Goal: Book appointment/travel/reservation

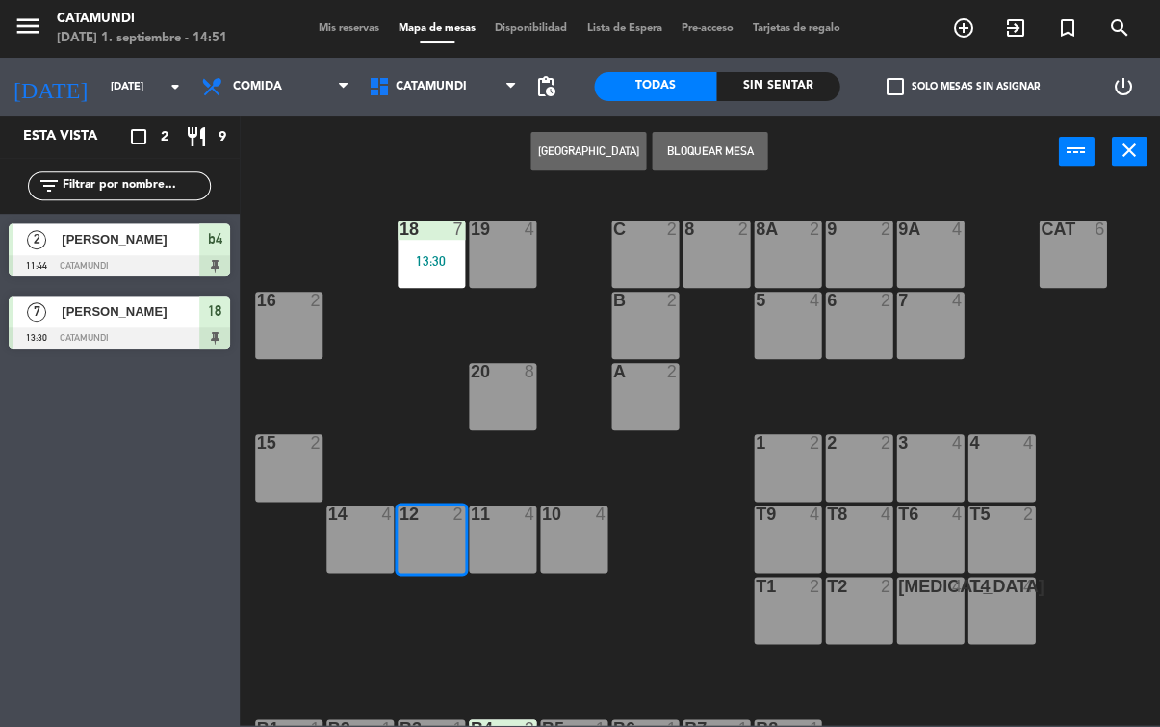
scroll to position [58, 0]
click at [463, 534] on div "12 2" at bounding box center [432, 539] width 67 height 67
click at [117, 82] on input "[DATE]" at bounding box center [174, 87] width 144 height 32
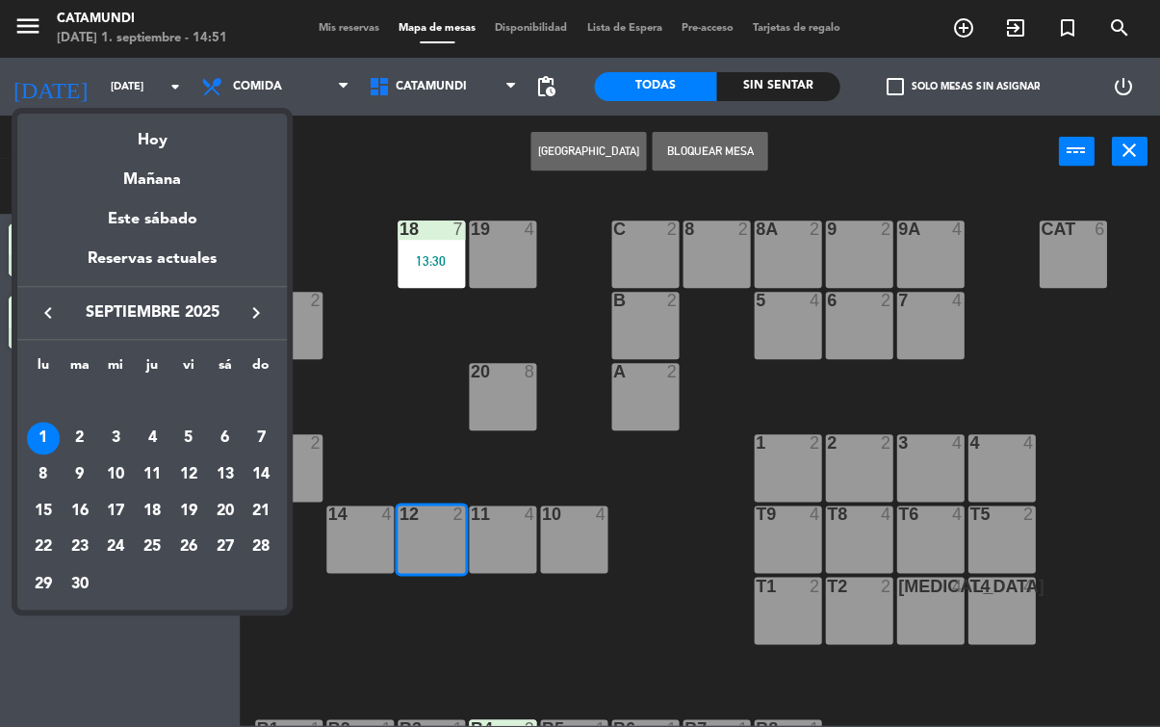
click at [132, 79] on div at bounding box center [580, 363] width 1160 height 727
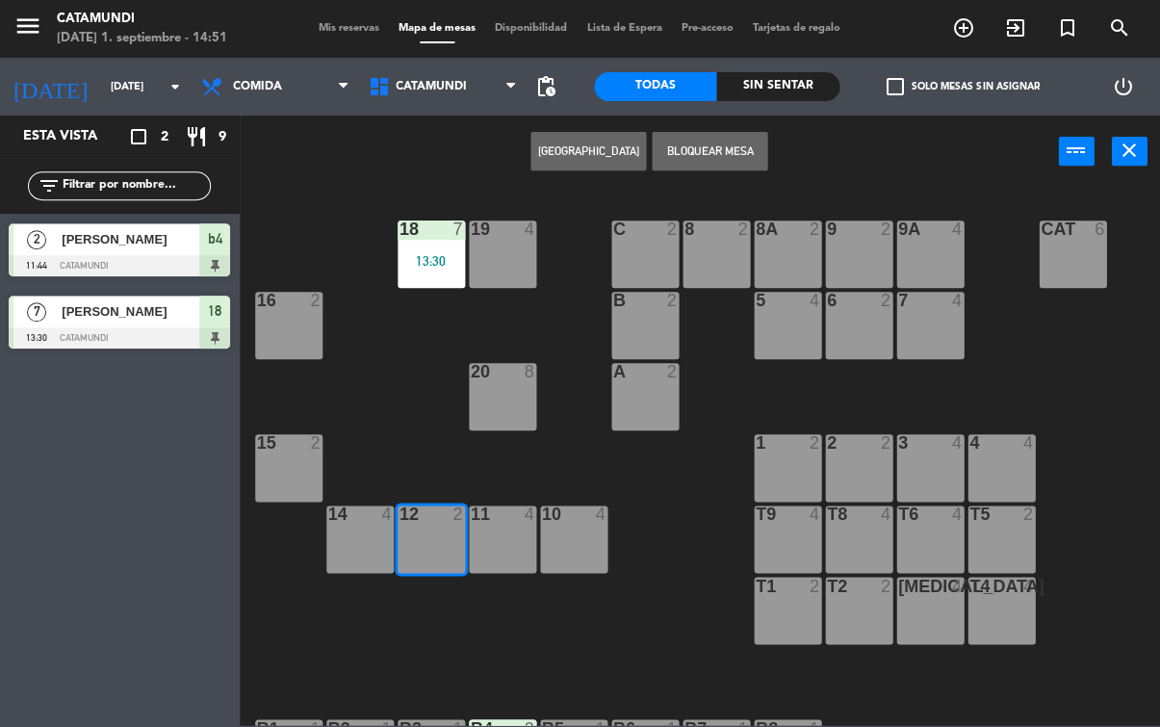
click at [437, 530] on div "12 2" at bounding box center [432, 539] width 67 height 67
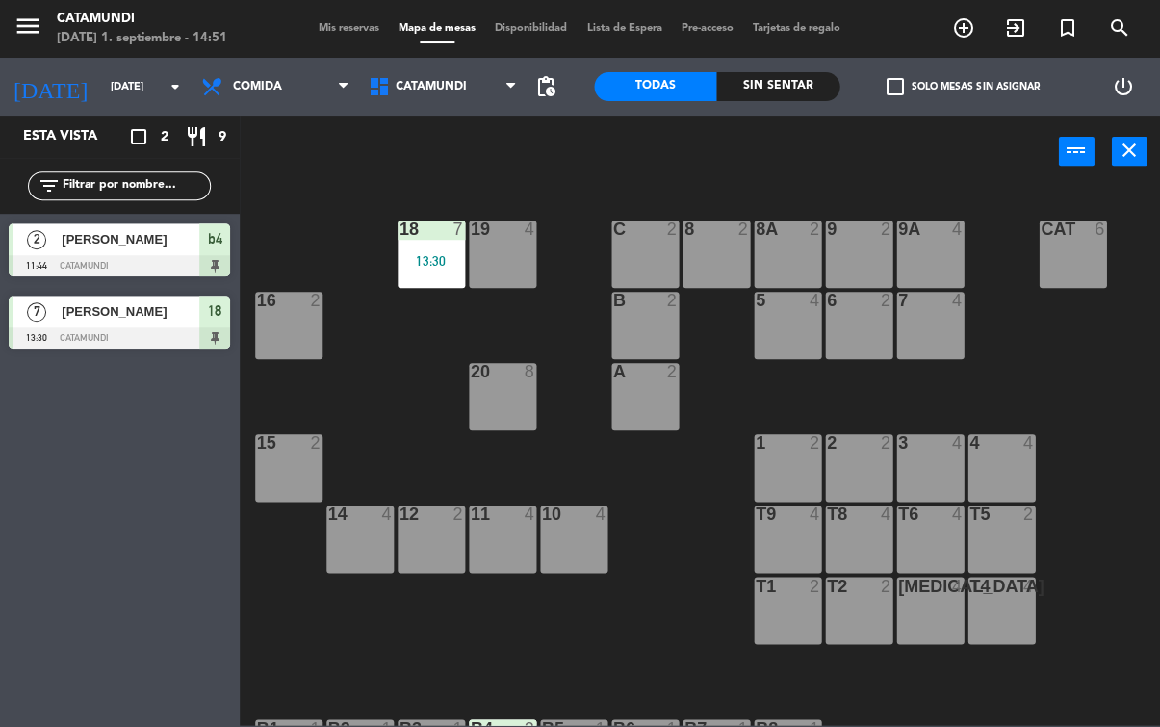
click at [423, 539] on div "12 2" at bounding box center [432, 539] width 67 height 67
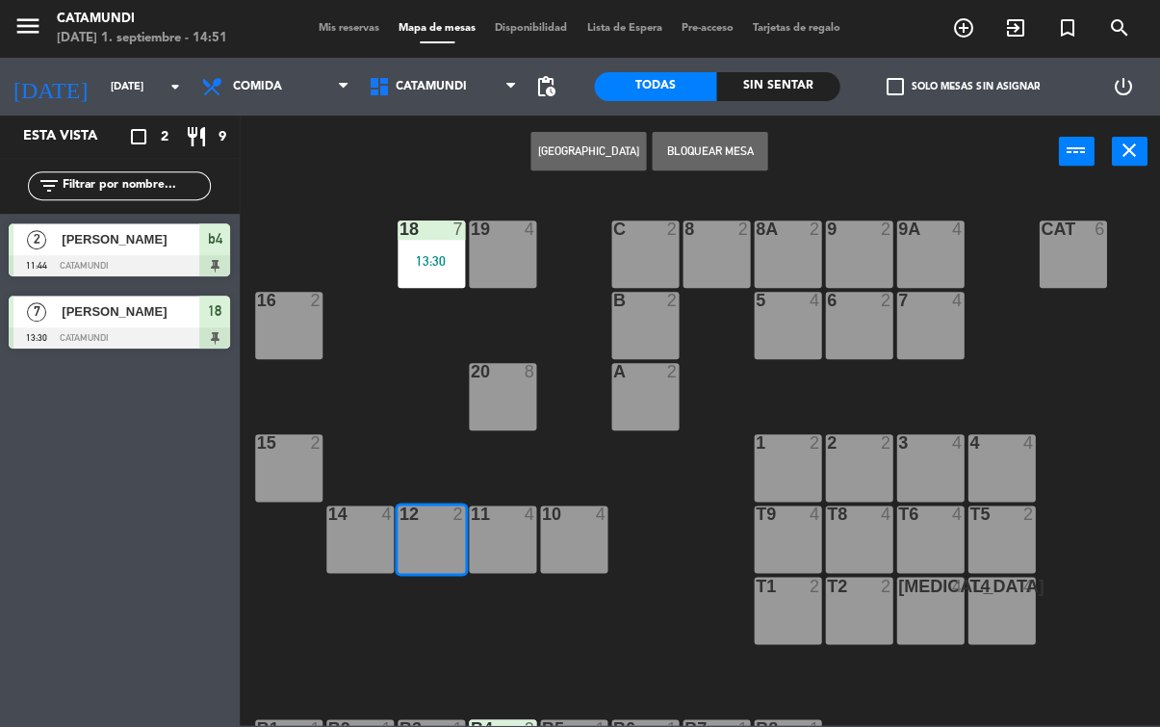
click at [443, 532] on div "12 2" at bounding box center [432, 539] width 67 height 67
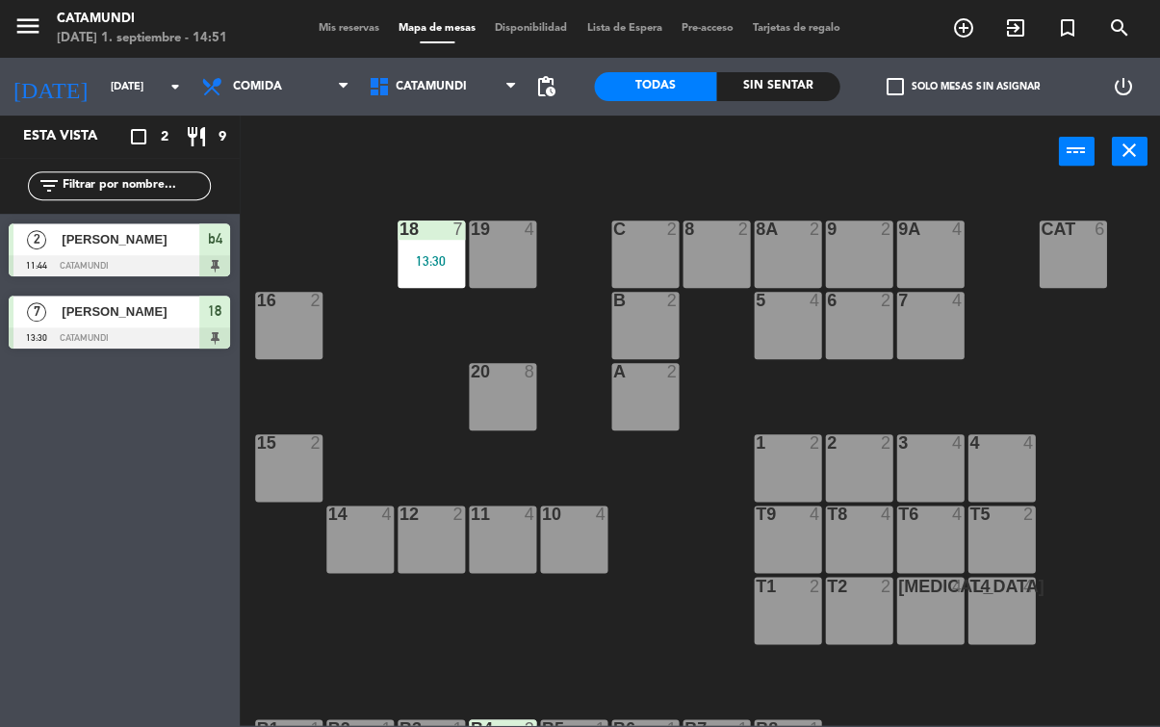
click at [832, 65] on div "Todas Sin sentar" at bounding box center [718, 87] width 246 height 58
click at [331, 83] on span "Comida" at bounding box center [277, 86] width 168 height 42
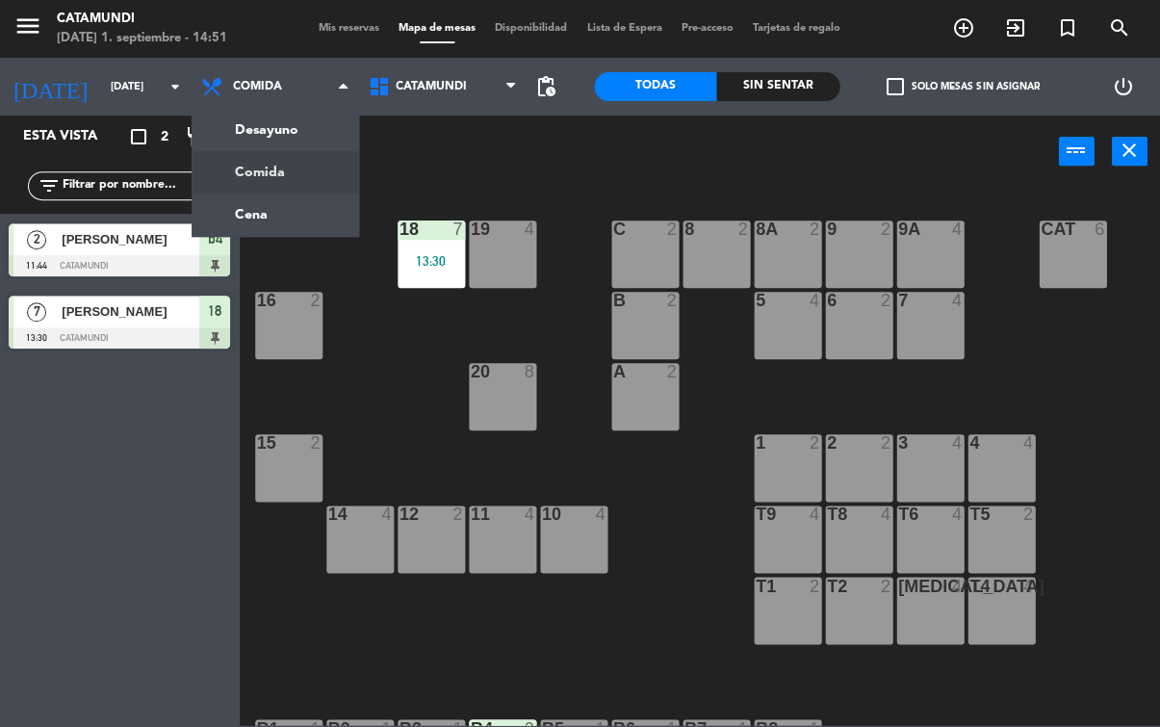
click at [289, 172] on ng-component "menu Catamundi [DATE] 1. septiembre - 14:51 Mis reservas Mapa de mesas Disponib…" at bounding box center [580, 362] width 1160 height 725
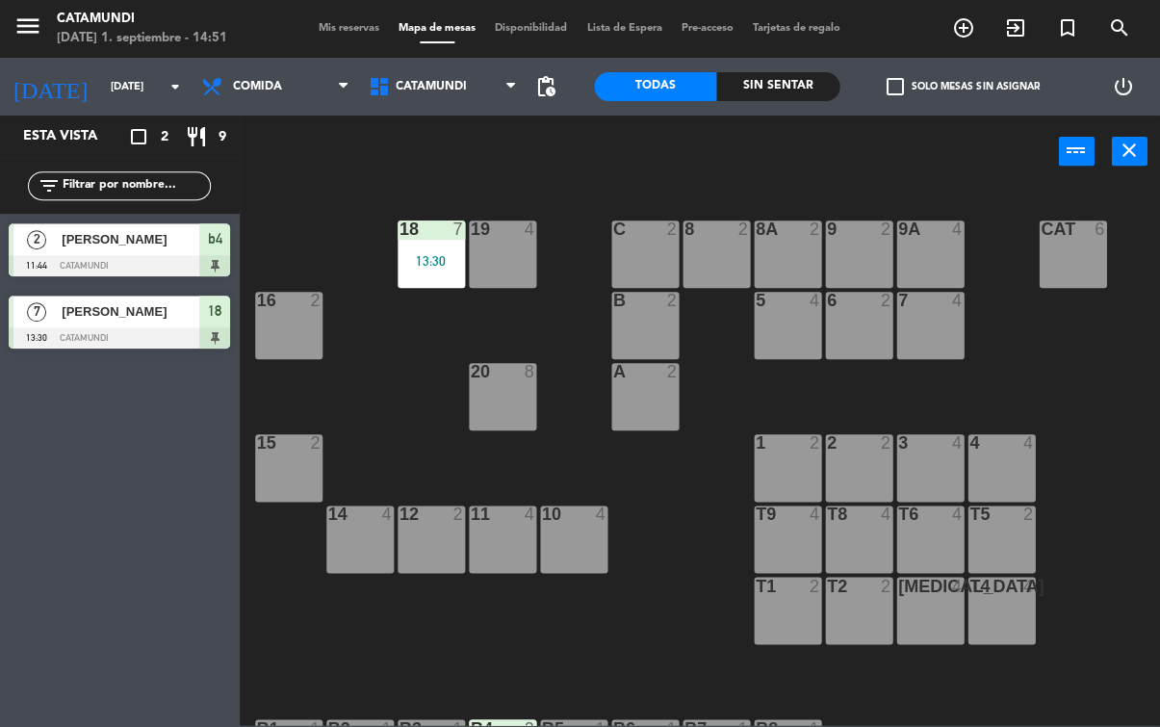
click at [422, 520] on div at bounding box center [432, 514] width 32 height 17
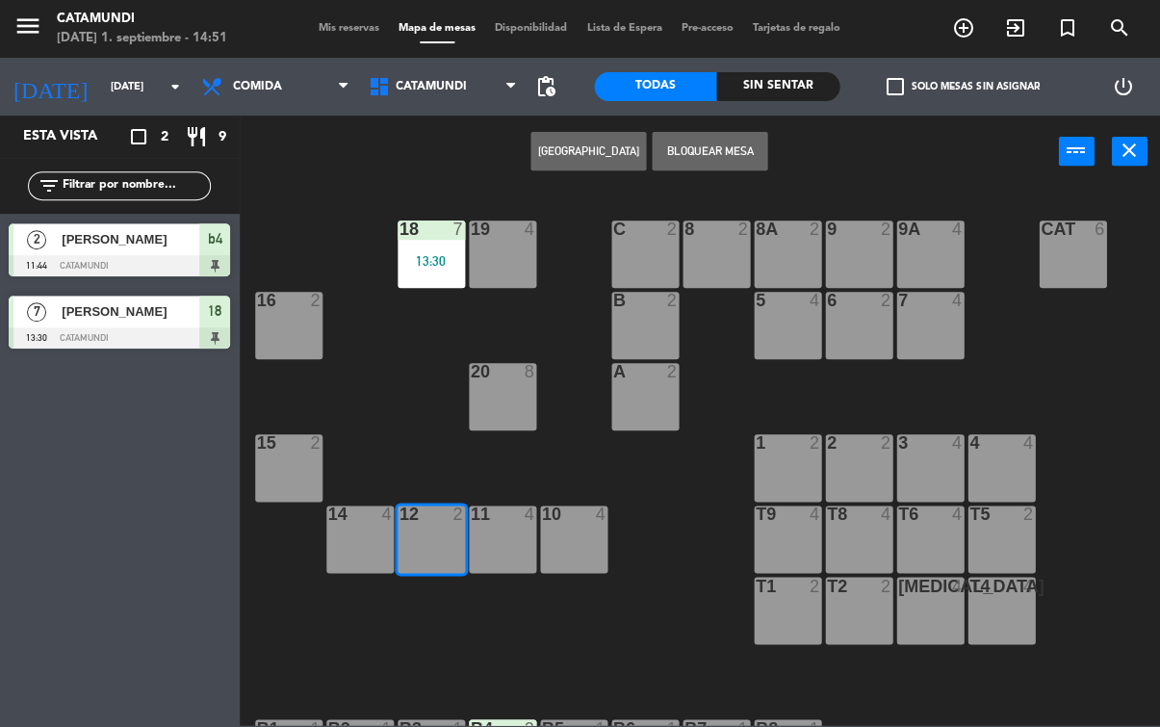
click at [435, 556] on div "12 2" at bounding box center [432, 539] width 67 height 67
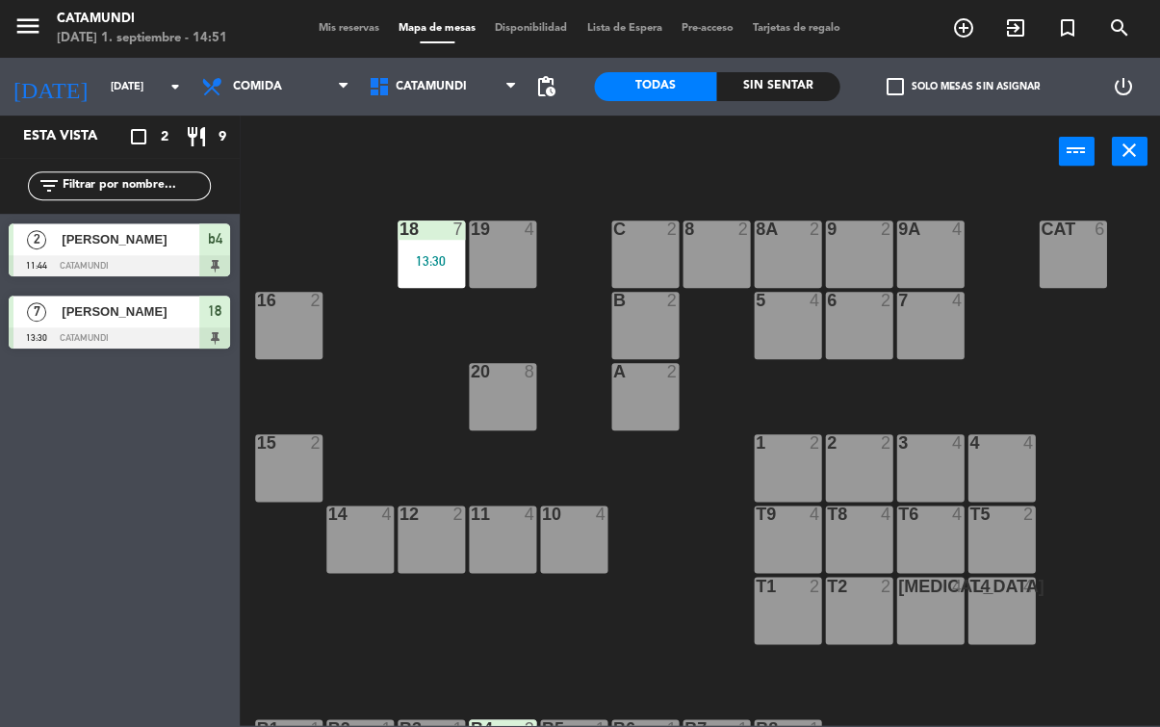
click at [132, 99] on input "[DATE]" at bounding box center [174, 87] width 144 height 32
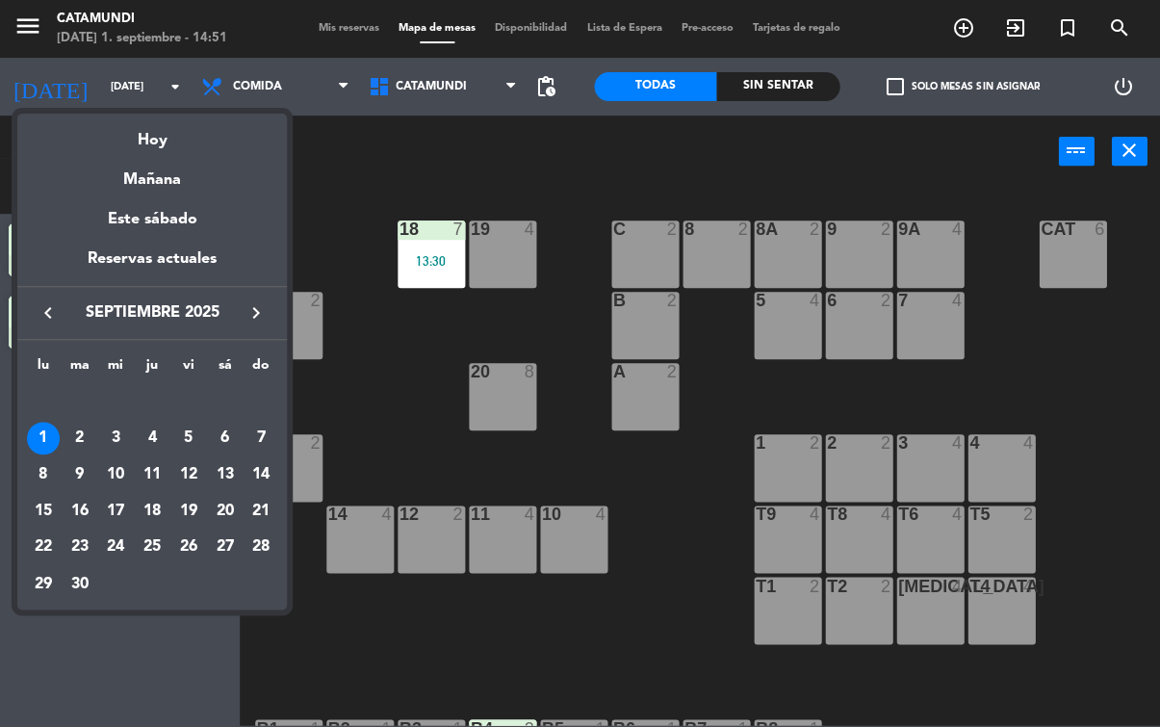
click at [40, 435] on div "1" at bounding box center [44, 438] width 33 height 33
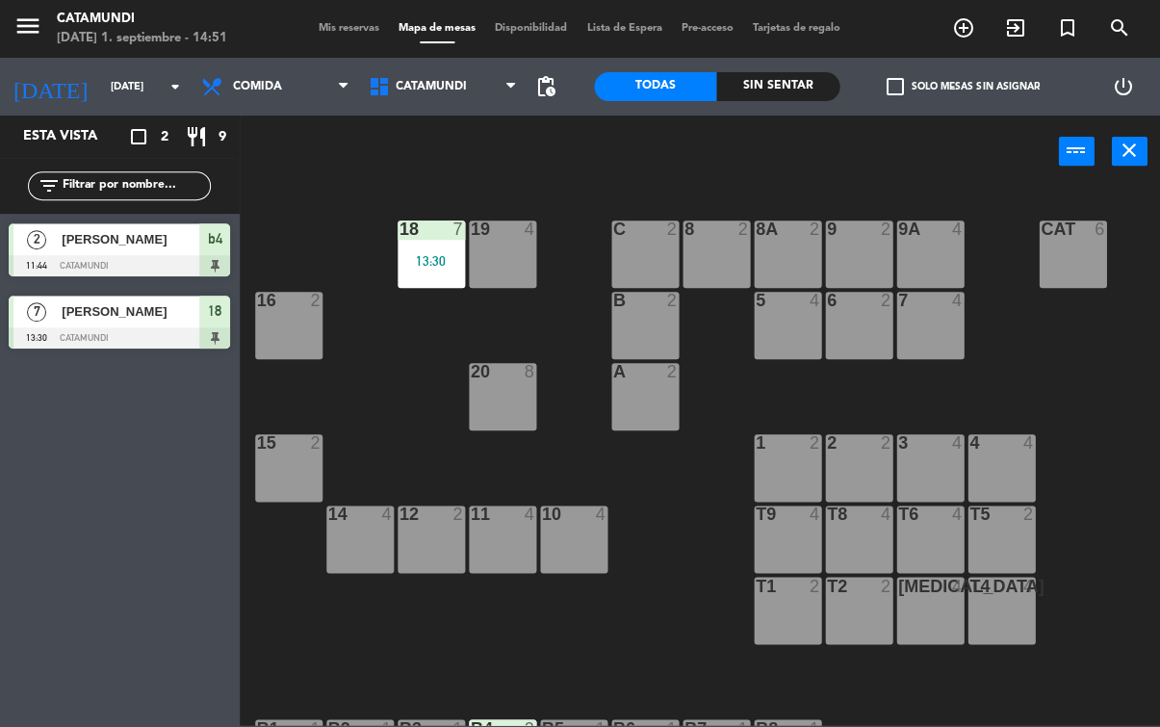
click at [448, 524] on div "12 2" at bounding box center [432, 515] width 67 height 19
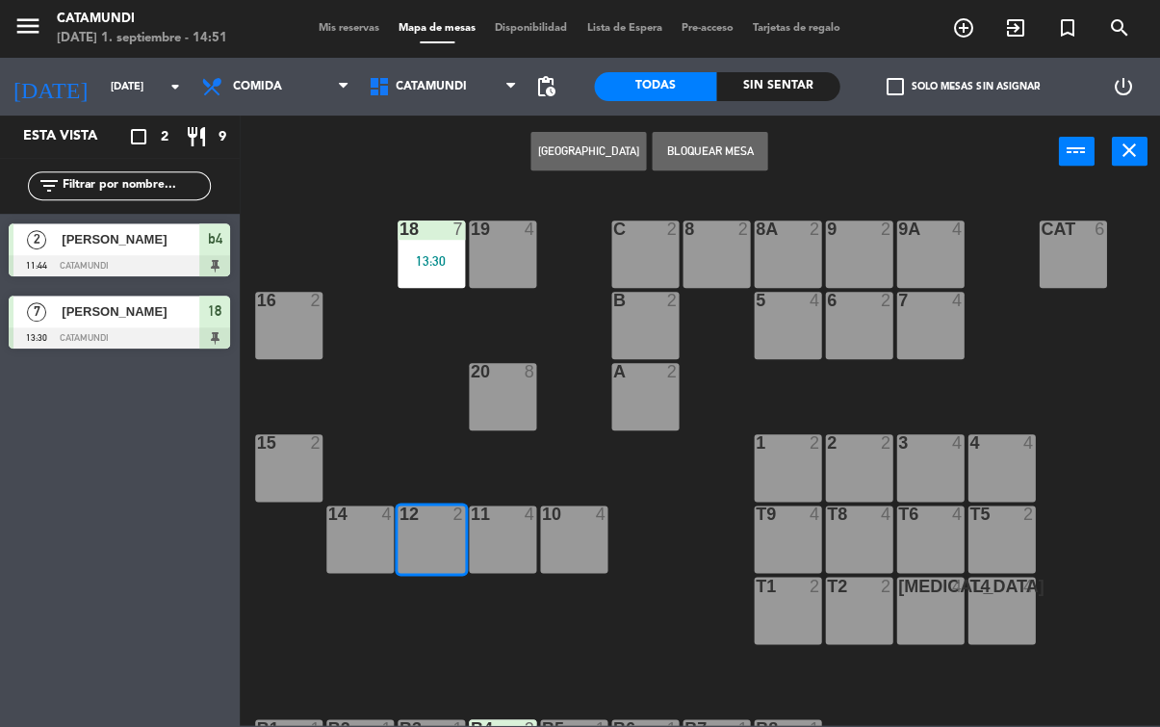
click at [440, 534] on div "12 2" at bounding box center [432, 539] width 67 height 67
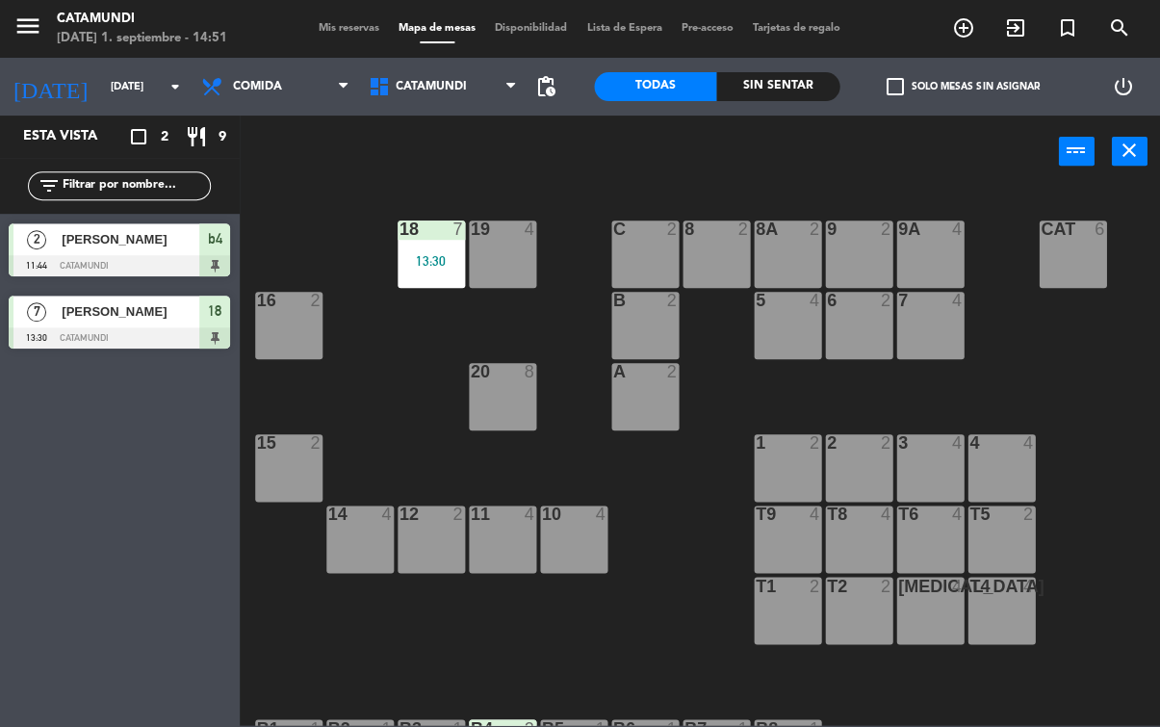
click at [306, 458] on div "15 2" at bounding box center [289, 467] width 67 height 67
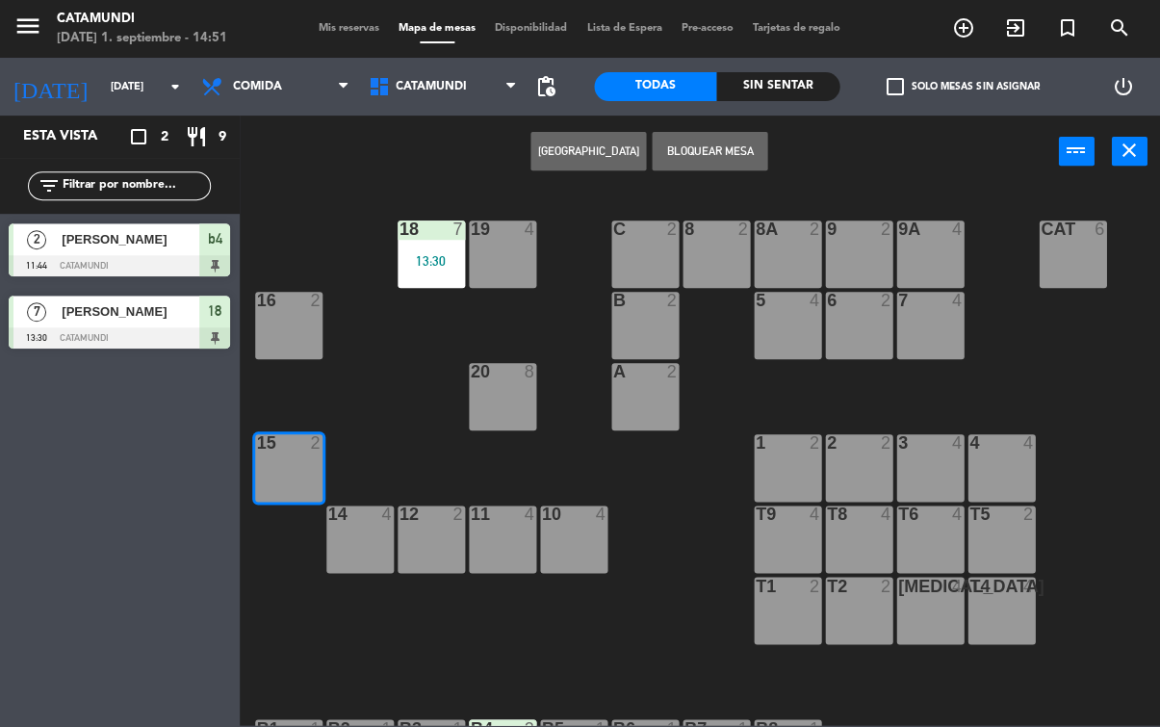
click at [315, 456] on div "15 2" at bounding box center [289, 467] width 67 height 67
